Goal: Task Accomplishment & Management: Manage account settings

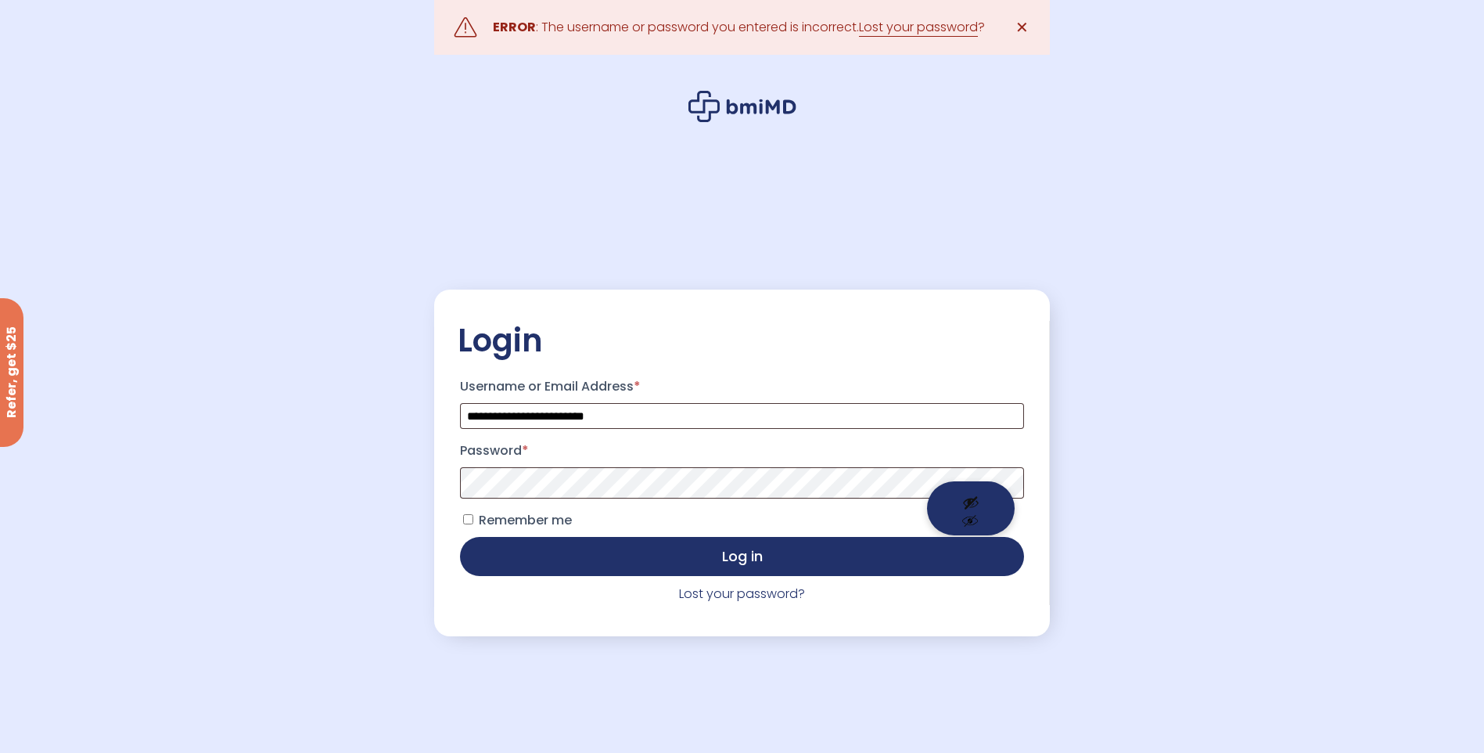
click at [972, 532] on button "Show password" at bounding box center [971, 508] width 88 height 54
click at [460, 537] on button "Log in" at bounding box center [741, 556] width 563 height 39
click at [552, 521] on span "Remember me" at bounding box center [525, 520] width 93 height 18
click at [460, 537] on button "Log in" at bounding box center [741, 556] width 563 height 39
click at [542, 529] on span "Remember me" at bounding box center [525, 520] width 93 height 18
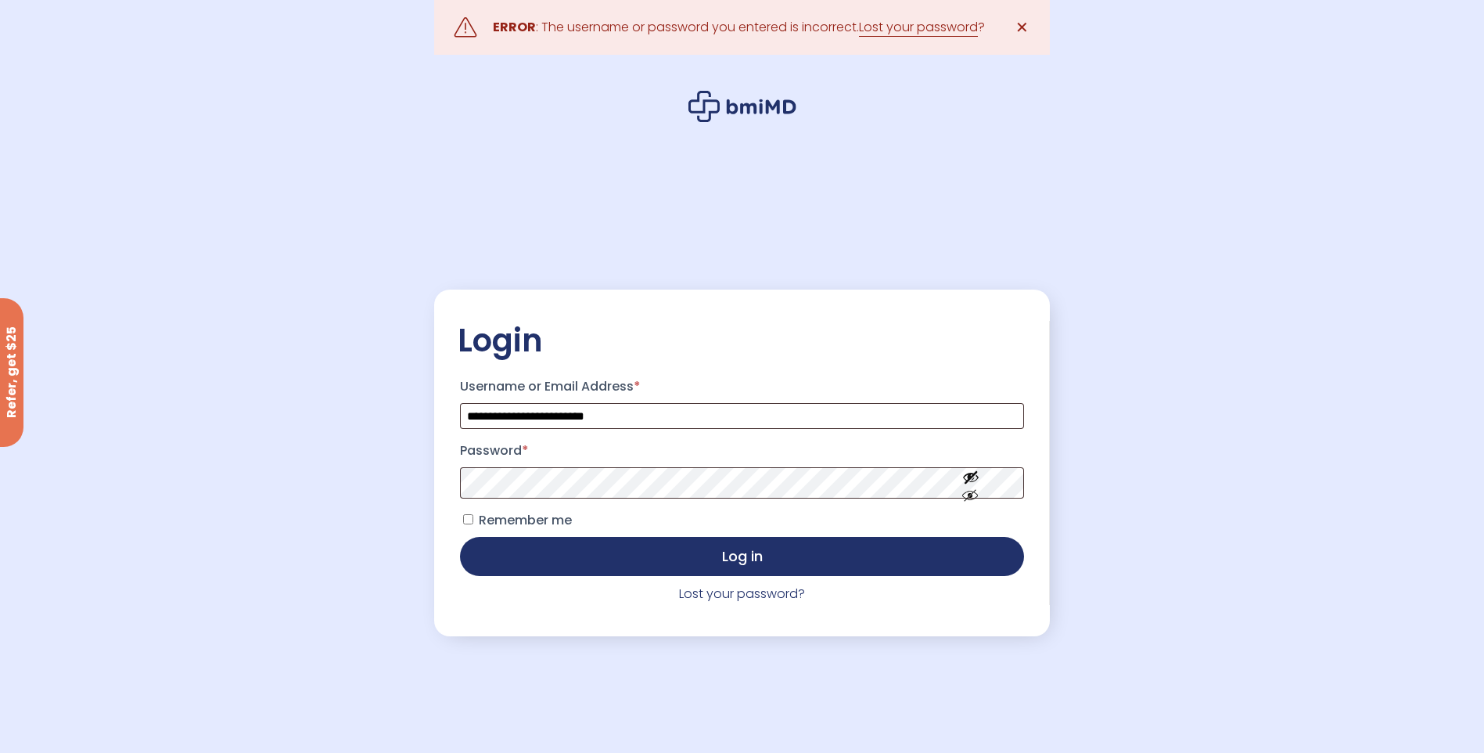
click at [545, 525] on span "Remember me" at bounding box center [525, 520] width 93 height 18
click at [545, 523] on span "Remember me" at bounding box center [525, 520] width 93 height 18
click at [460, 537] on button "Log in" at bounding box center [741, 556] width 563 height 39
